Goal: Communication & Community: Answer question/provide support

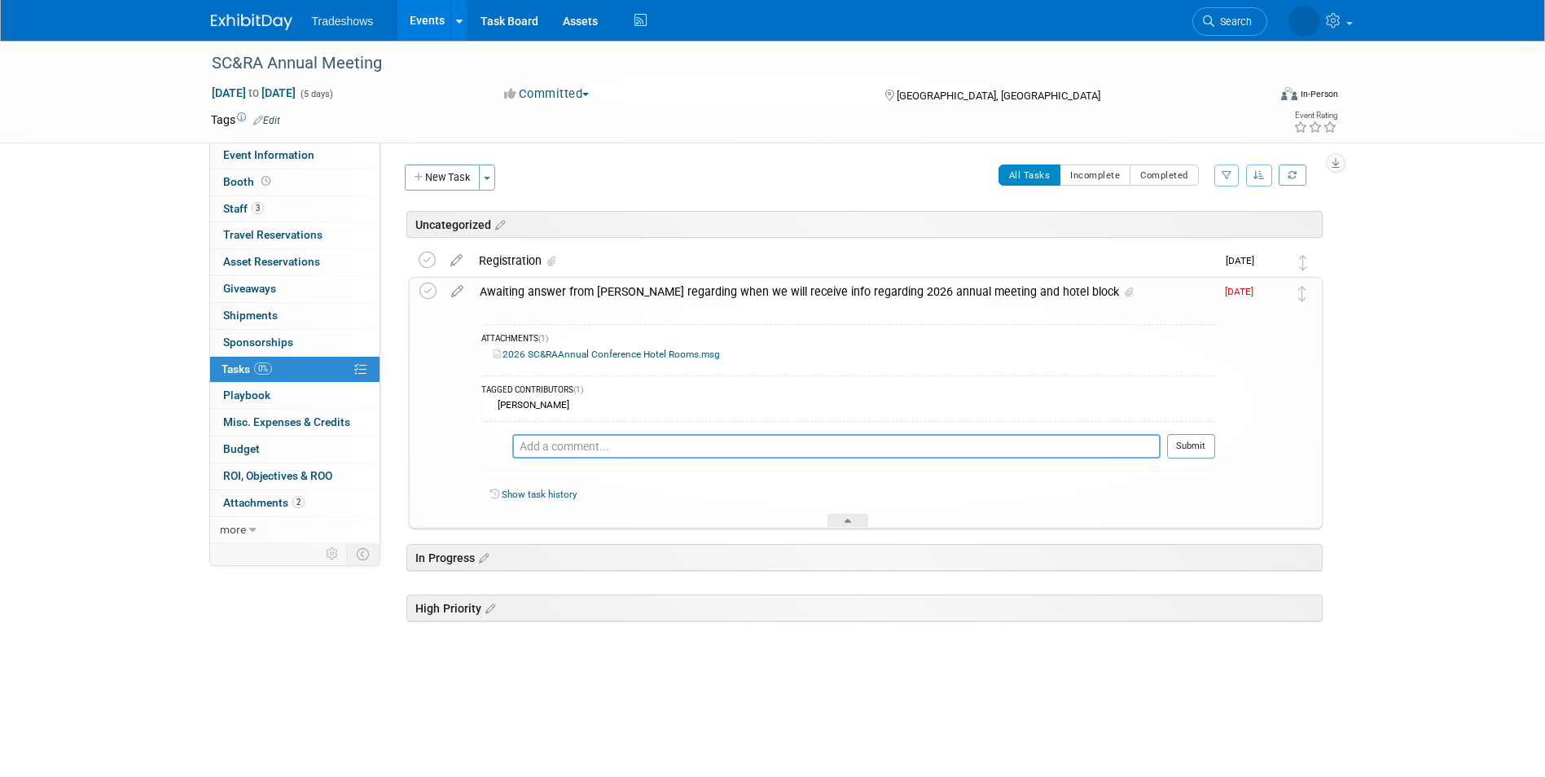
click at [564, 450] on textarea at bounding box center [836, 446] width 648 height 24
type textarea "I still do not see anything out there for the 2026 Annual Meeting."
click at [603, 353] on link "2026 SC&RAAnnual Conference Hotel Rooms.msg" at bounding box center [607, 354] width 226 height 11
click at [858, 453] on textarea "I still do not see anything out there for the 2026 Annual Meeting." at bounding box center [856, 446] width 610 height 24
click at [457, 290] on icon at bounding box center [457, 288] width 29 height 20
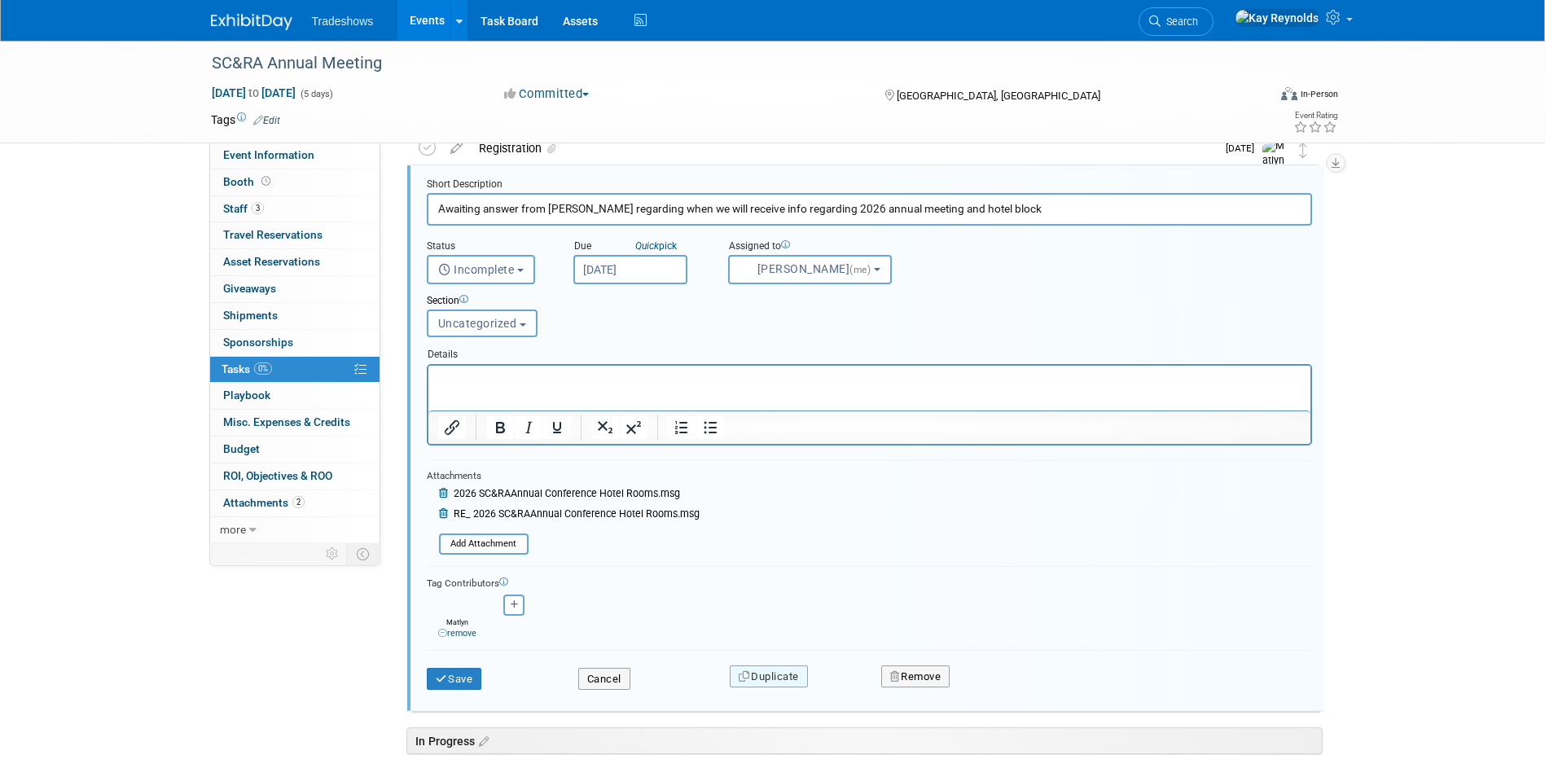
scroll to position [248, 0]
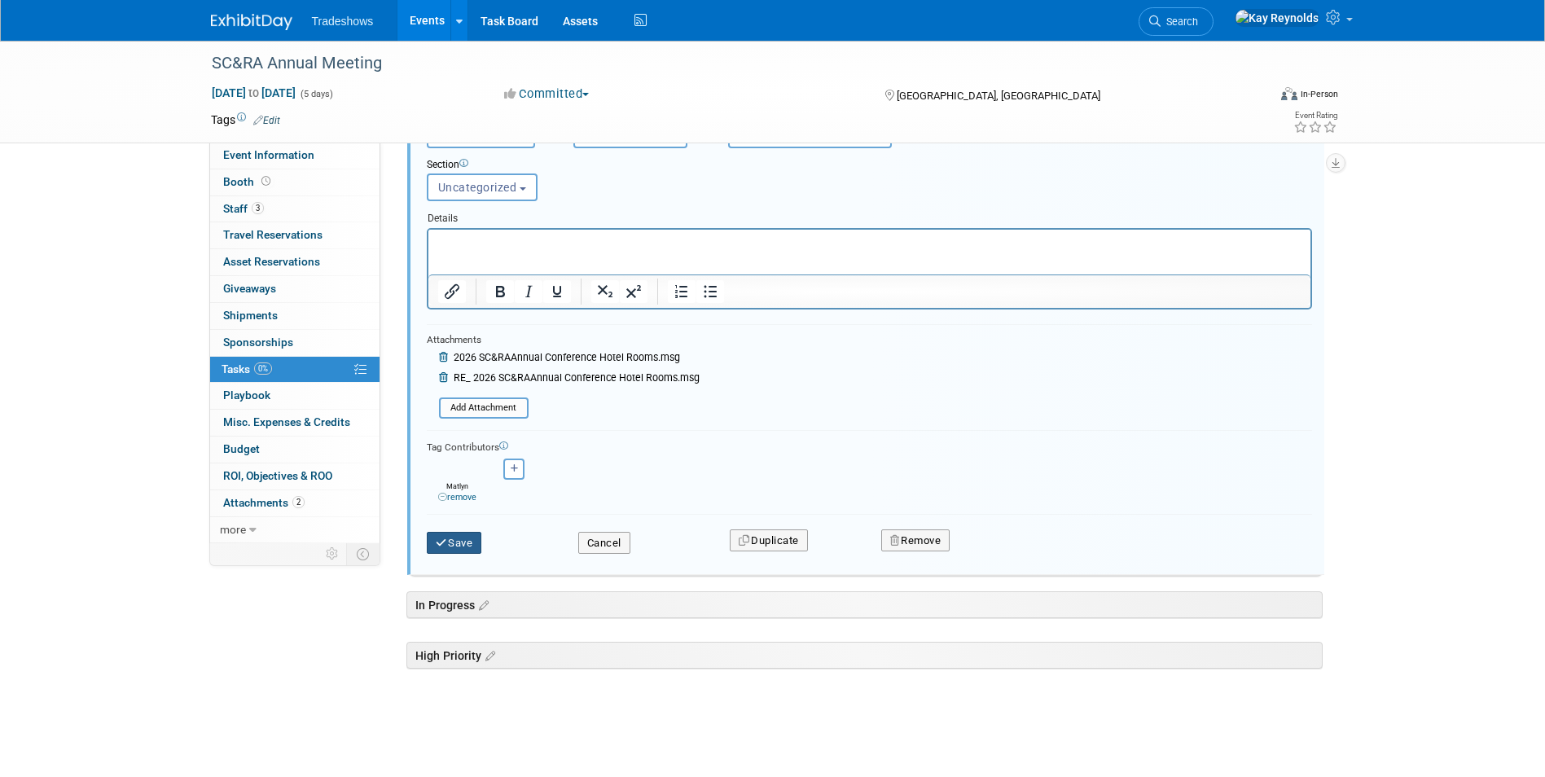
click at [467, 546] on button "Save" at bounding box center [454, 543] width 55 height 23
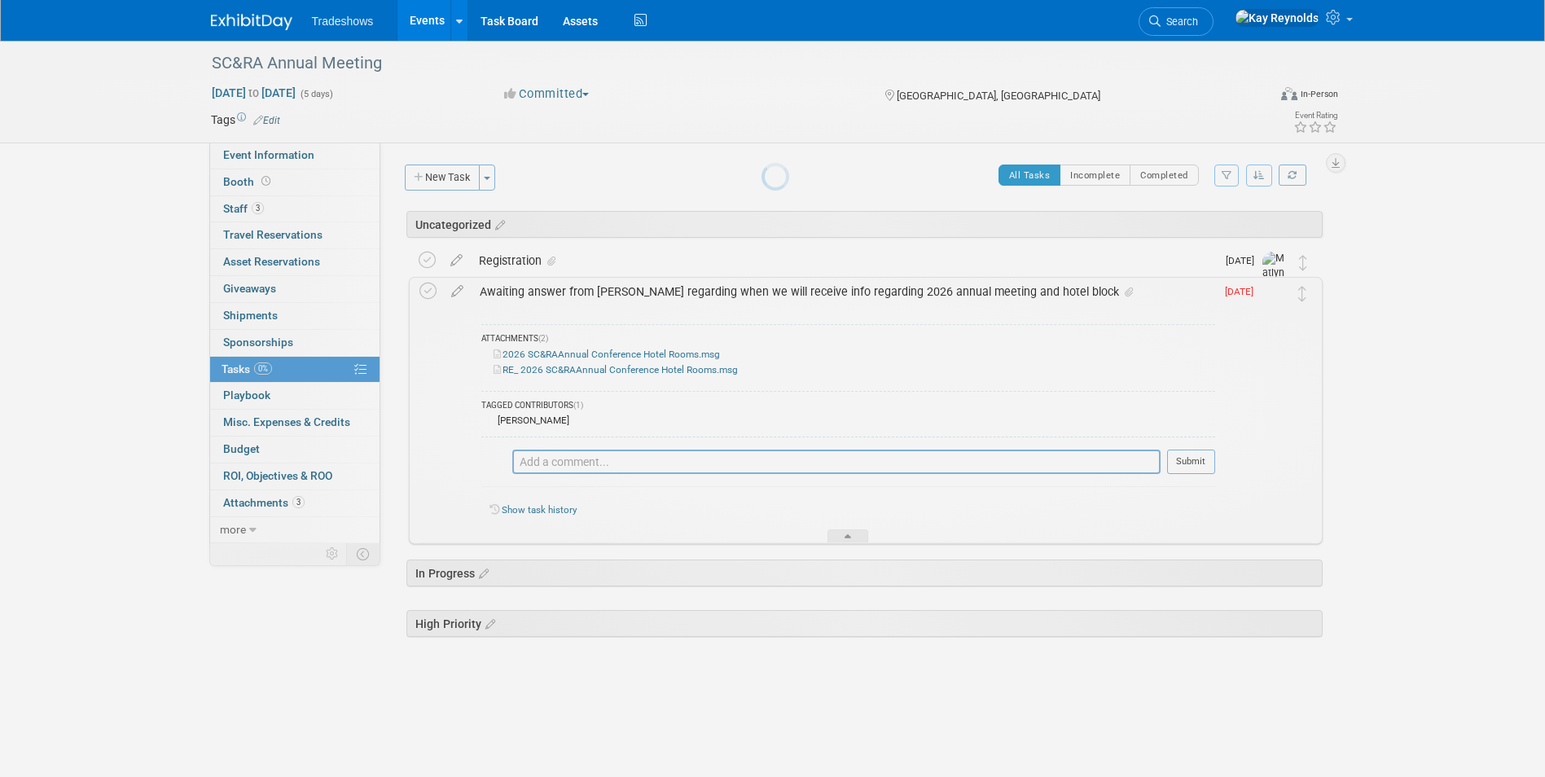
scroll to position [0, 0]
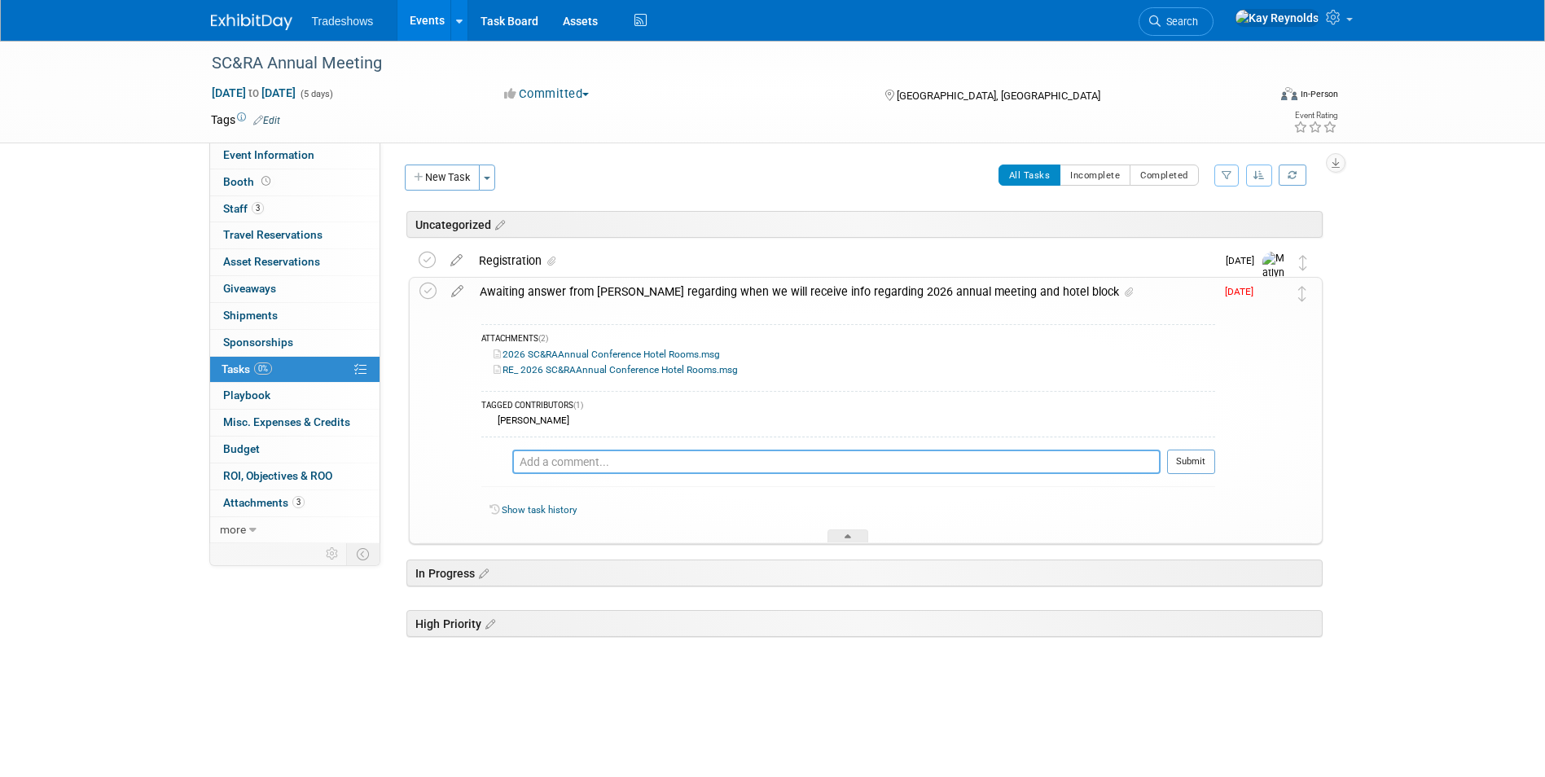
click at [537, 456] on textarea at bounding box center [836, 462] width 648 height 24
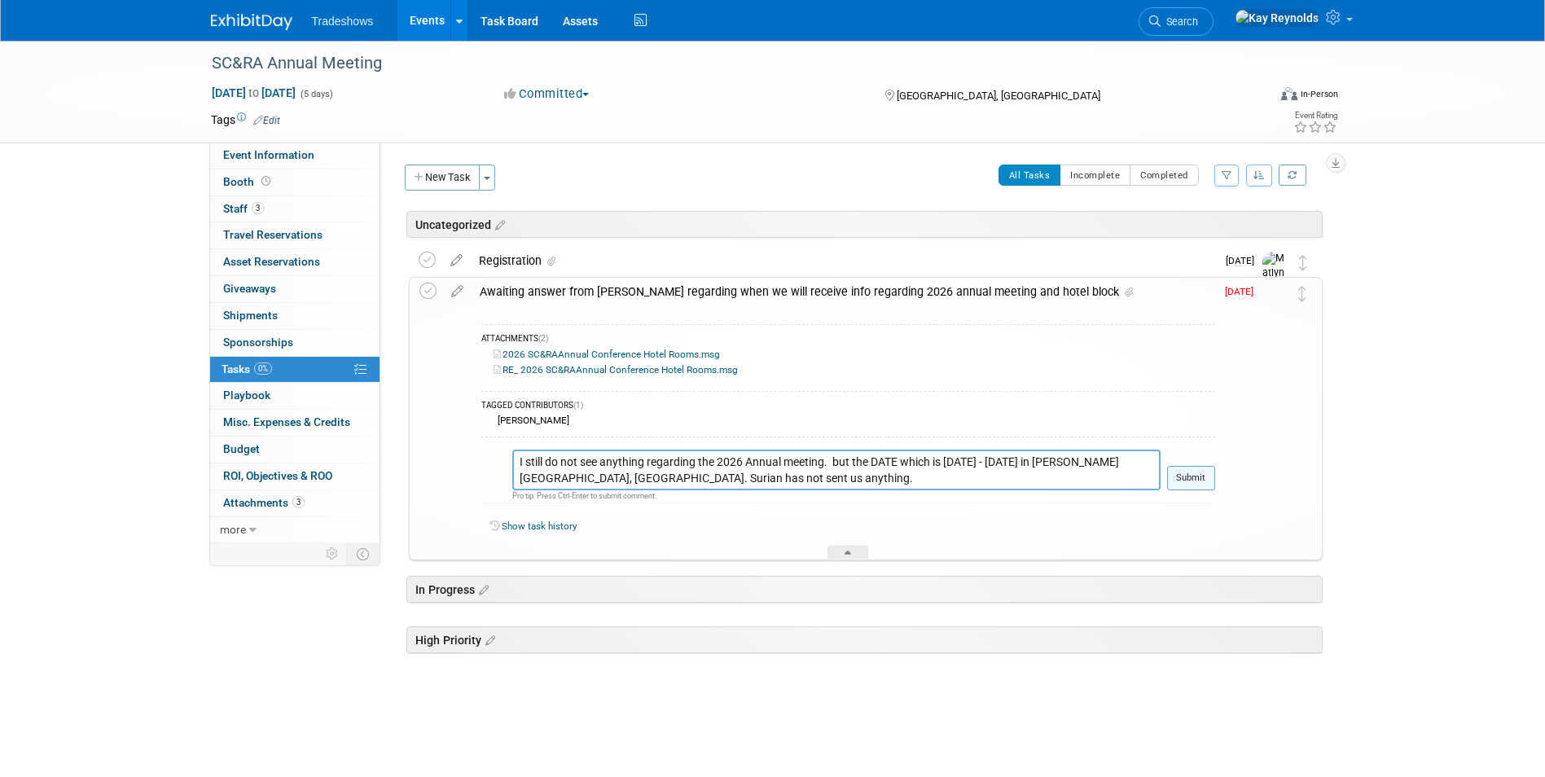
type textarea "I still do not see anything regarding the 2026 Annual meeting. but the DATE whi…"
click at [1180, 484] on button "Submit" at bounding box center [1191, 478] width 48 height 24
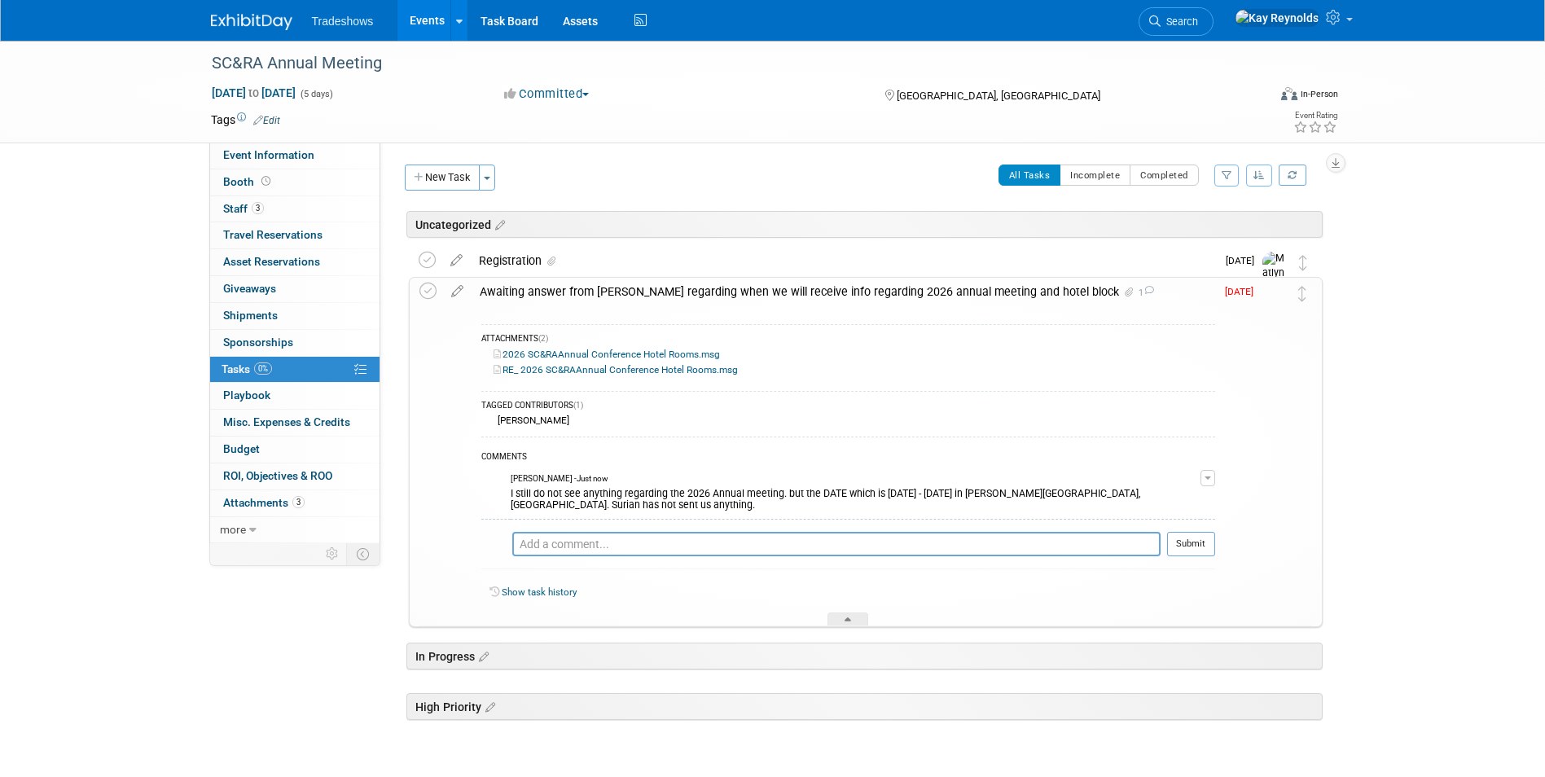
click at [1240, 290] on span "[DATE]" at bounding box center [1243, 291] width 37 height 11
click at [1235, 292] on span "[DATE]" at bounding box center [1243, 291] width 37 height 11
click at [456, 288] on icon at bounding box center [457, 288] width 29 height 20
select select "7"
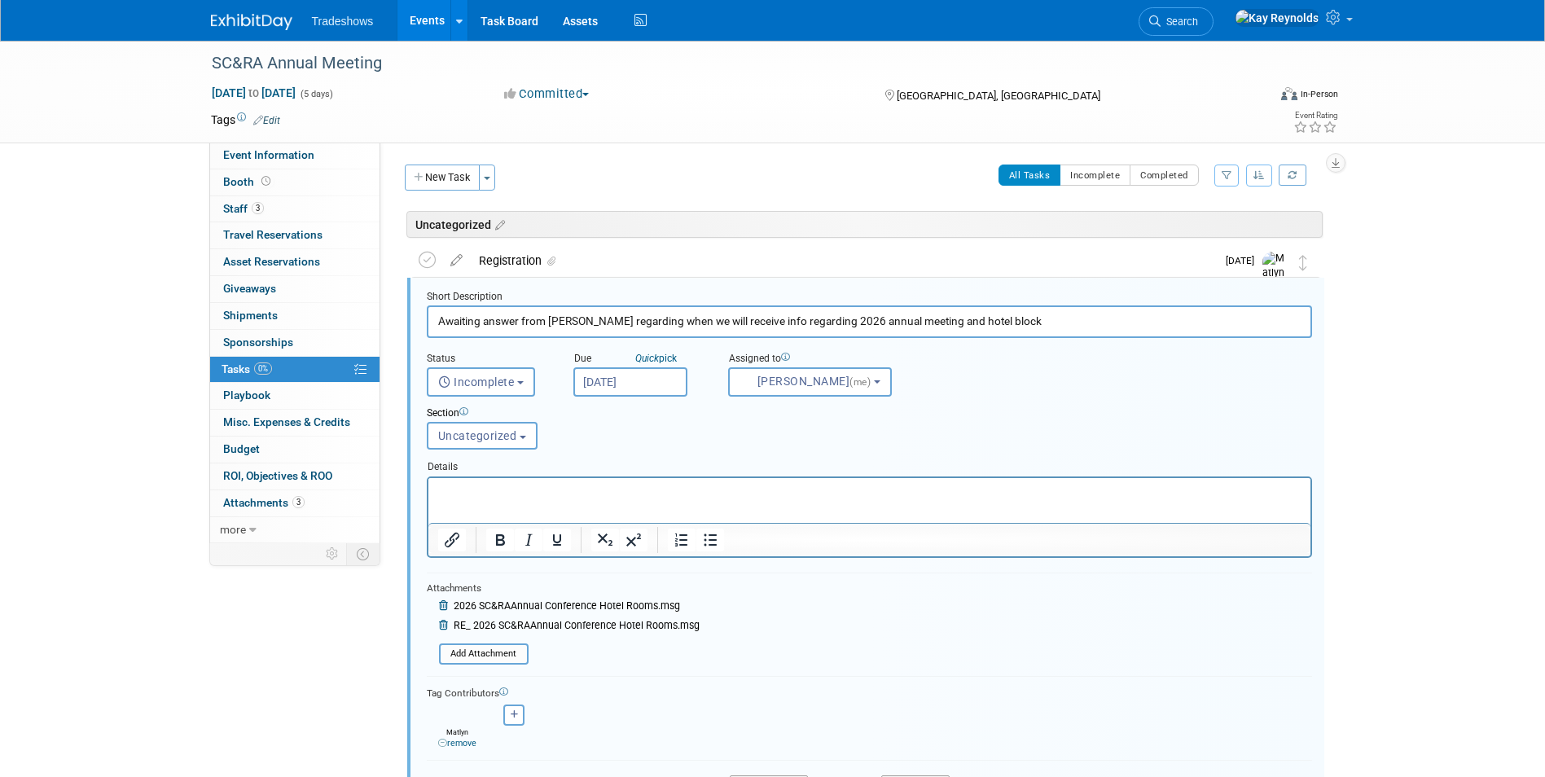
scroll to position [39, 0]
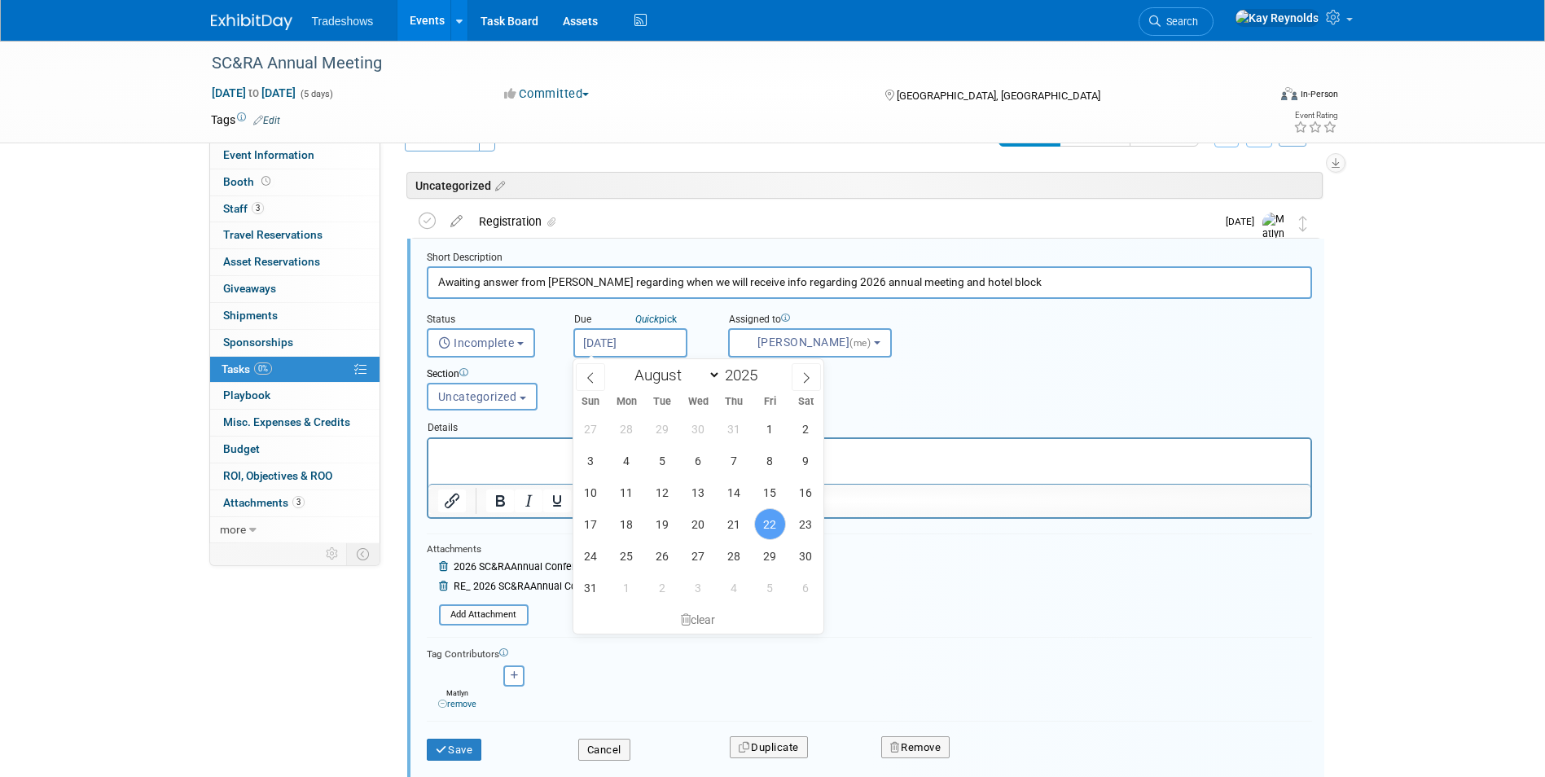
click at [608, 344] on input "[DATE]" at bounding box center [630, 342] width 114 height 29
click at [772, 585] on span "5" at bounding box center [770, 588] width 32 height 32
type input "[DATE]"
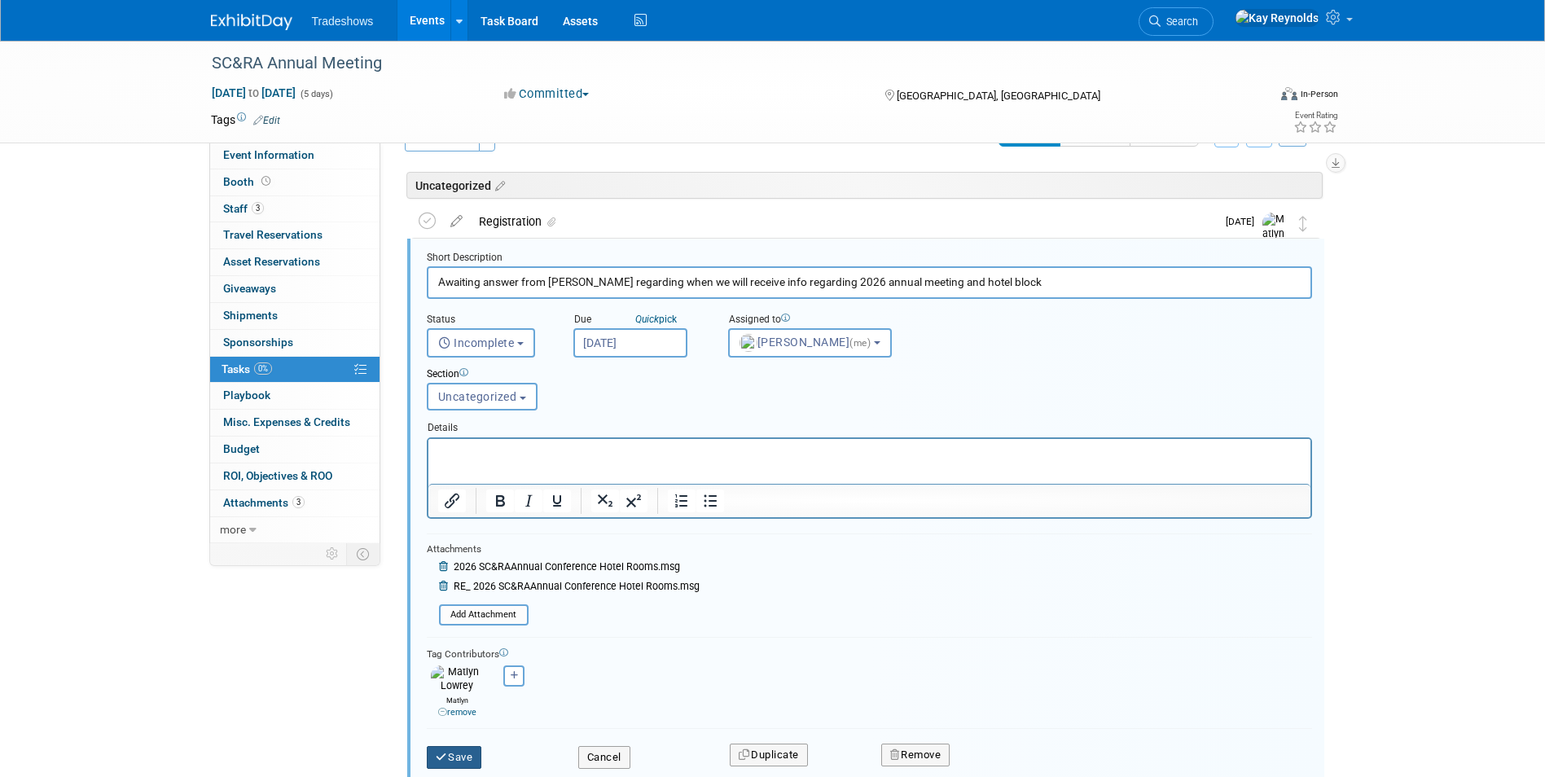
click at [462, 748] on button "Save" at bounding box center [454, 757] width 55 height 23
